Goal: Information Seeking & Learning: Check status

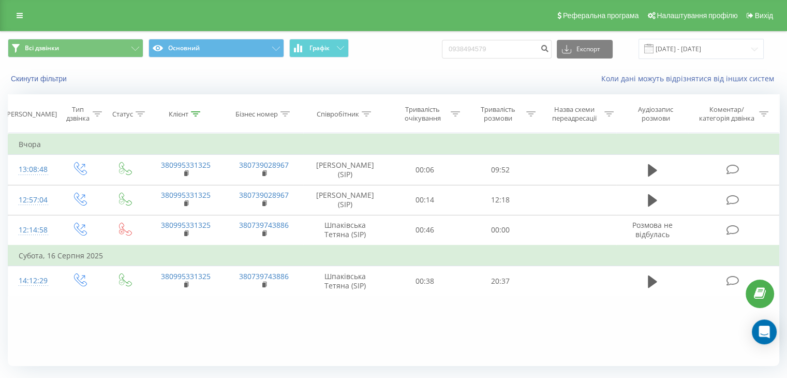
type input "0938494579"
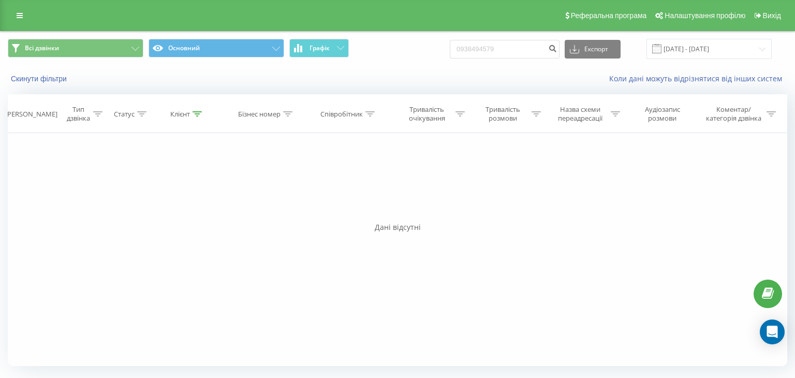
click at [65, 232] on div "Фільтрувати за умовою Дорівнює Введіть значення Скасувати OK Фільтрувати за умо…" at bounding box center [397, 249] width 779 height 233
drag, startPoint x: 111, startPoint y: 208, endPoint x: 431, endPoint y: 180, distance: 321.0
click at [118, 206] on div "Фільтрувати за умовою Дорівнює Введіть значення Скасувати OK Фільтрувати за умо…" at bounding box center [397, 249] width 779 height 233
drag, startPoint x: 515, startPoint y: 48, endPoint x: 184, endPoint y: 49, distance: 331.6
click at [184, 49] on div "Всі дзвінки Основний Графік 0938494579 Експорт .csv .xls .xlsx 19.05.2025 - 19.…" at bounding box center [397, 49] width 779 height 20
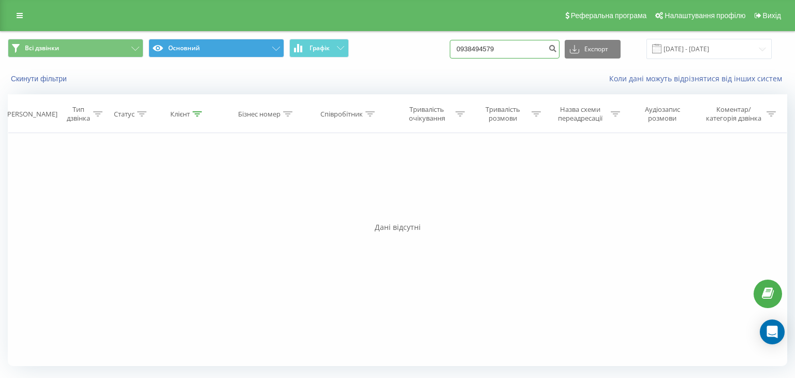
paste input "676464703"
type input "0676464703"
click at [490, 52] on input "0676464703" at bounding box center [505, 49] width 110 height 19
click at [490, 51] on input "0676464703" at bounding box center [505, 49] width 110 height 19
